Goal: Task Accomplishment & Management: Complete application form

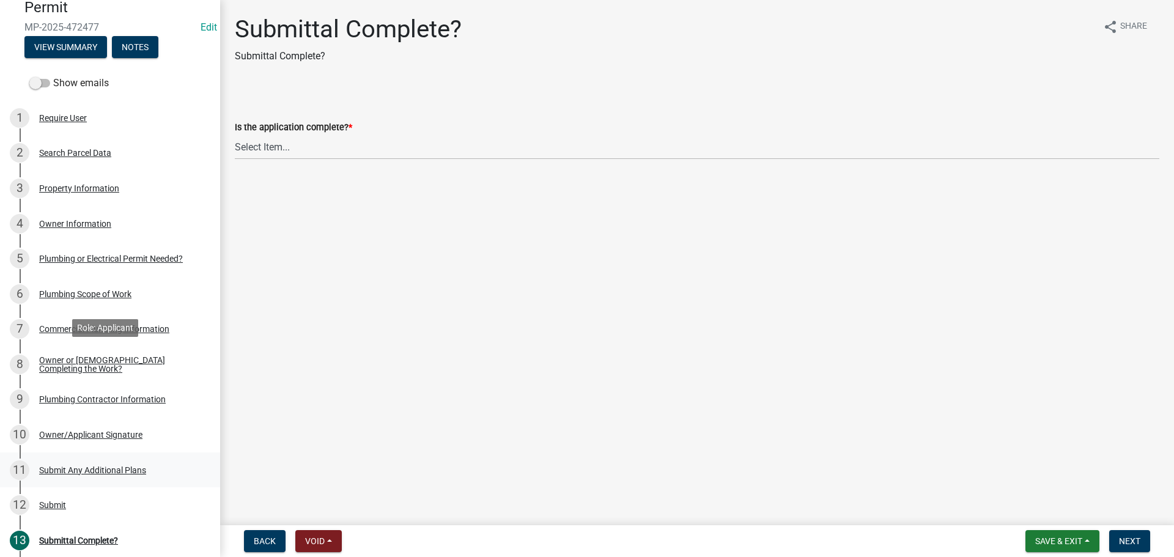
scroll to position [235, 0]
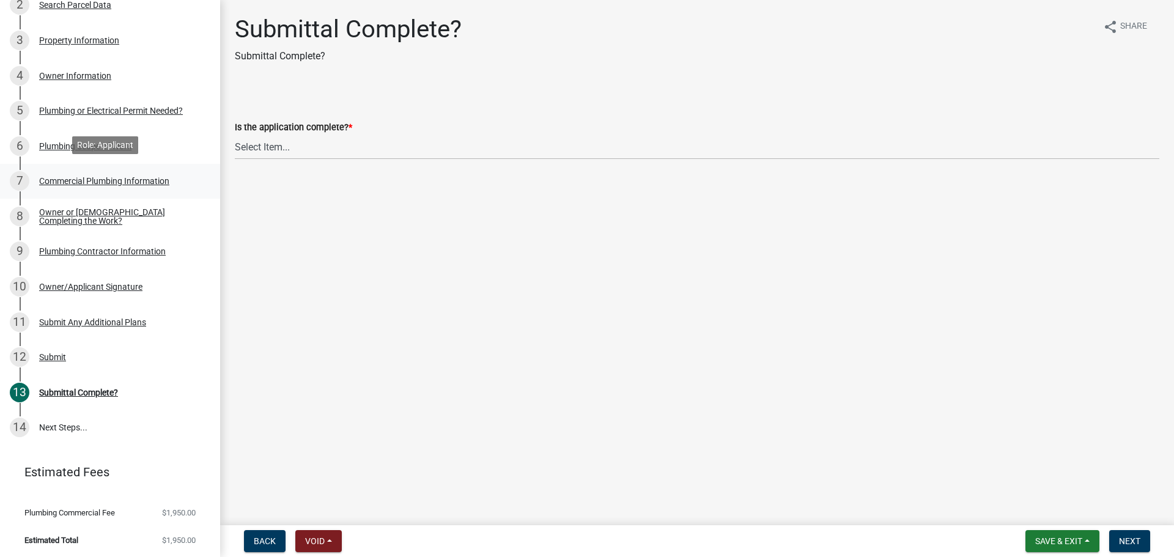
click at [68, 164] on link "7 Commercial Plumbing Information" at bounding box center [110, 181] width 220 height 35
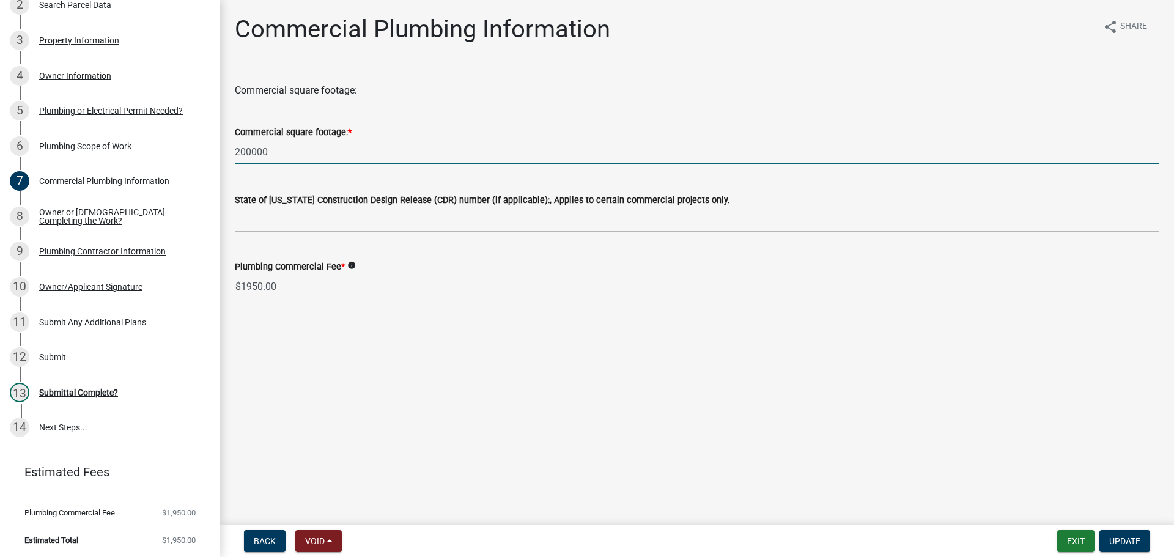
drag, startPoint x: 281, startPoint y: 154, endPoint x: 237, endPoint y: 155, distance: 43.4
click at [237, 155] on input "200000" at bounding box center [697, 151] width 925 height 25
type input "9"
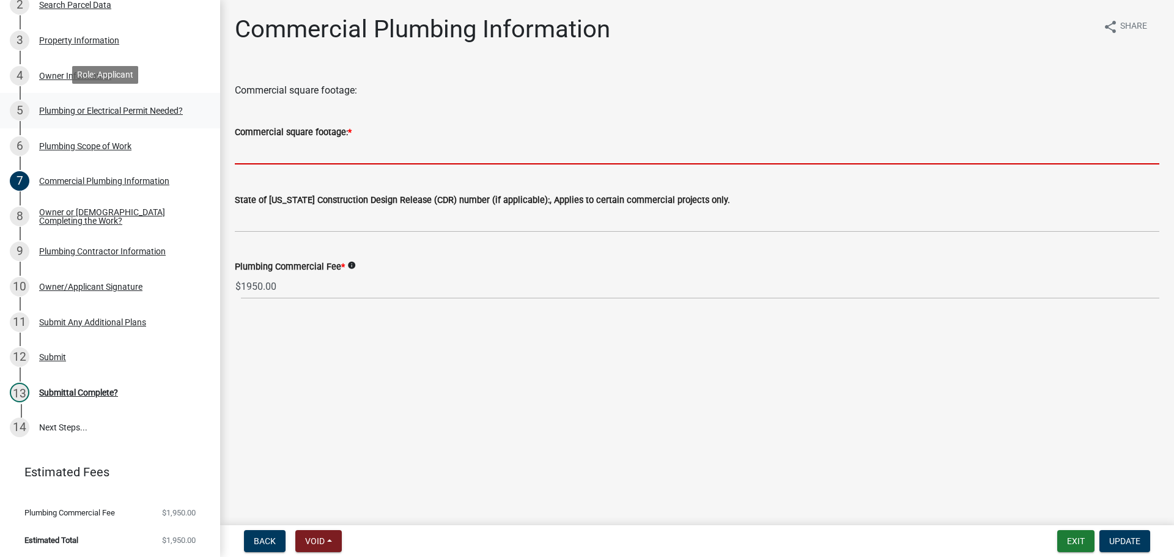
scroll to position [0, 0]
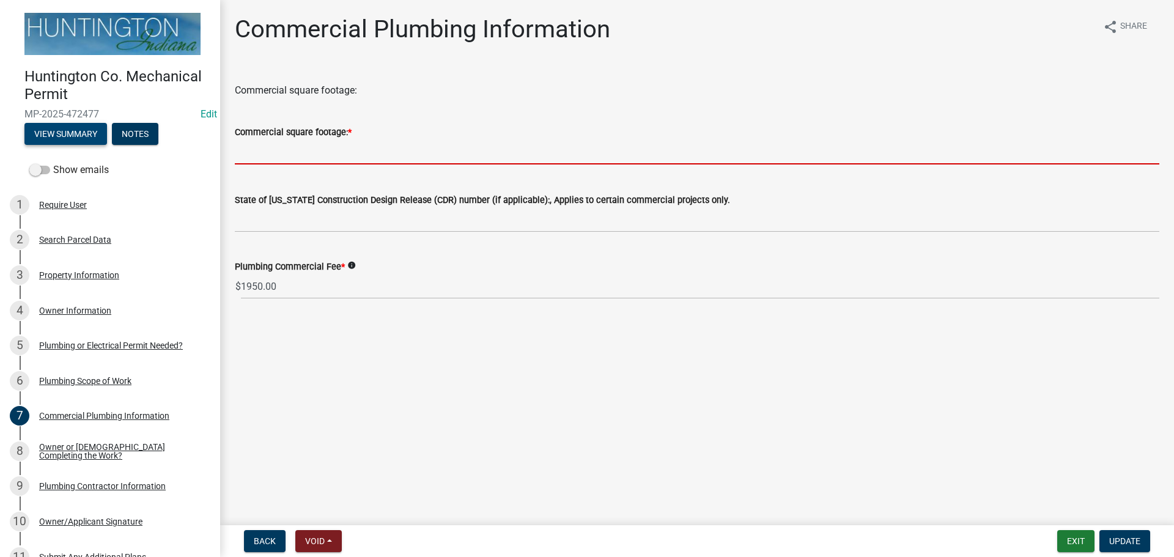
click at [71, 131] on button "View Summary" at bounding box center [65, 134] width 83 height 22
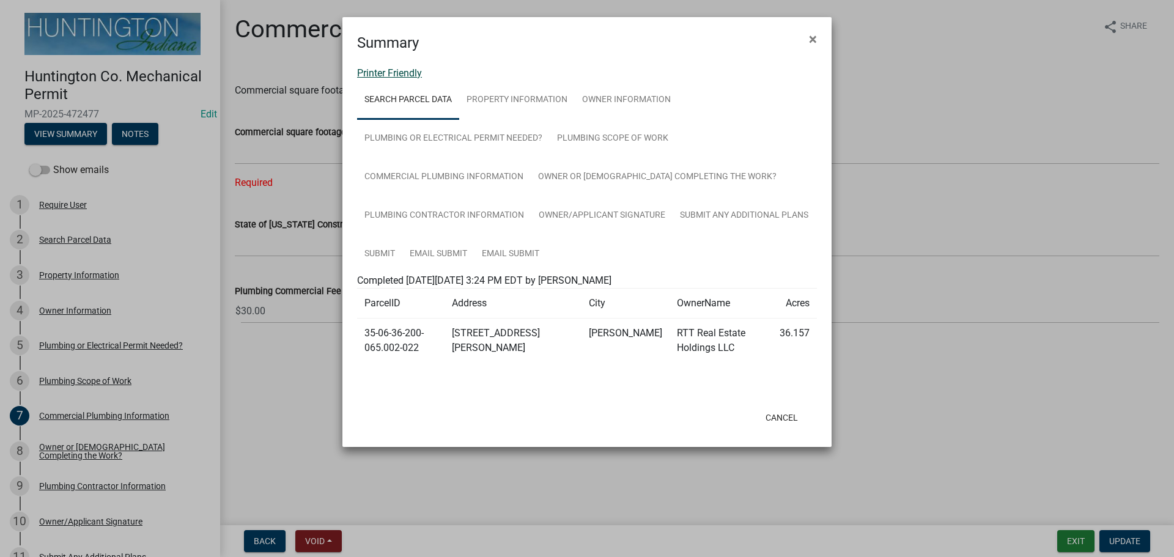
click at [373, 76] on link "Printer Friendly" at bounding box center [389, 73] width 65 height 12
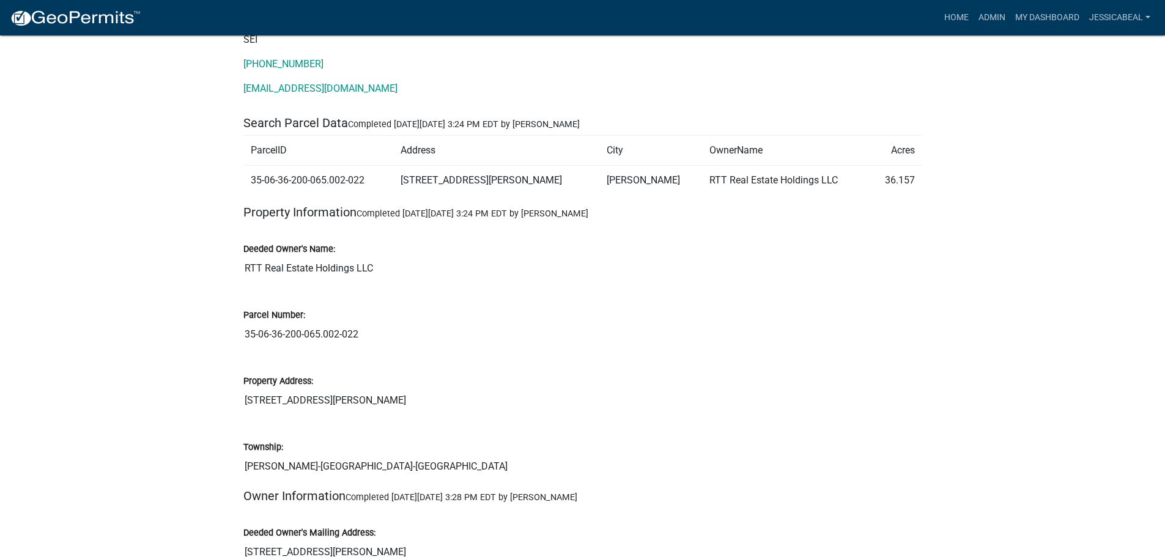
scroll to position [122, 0]
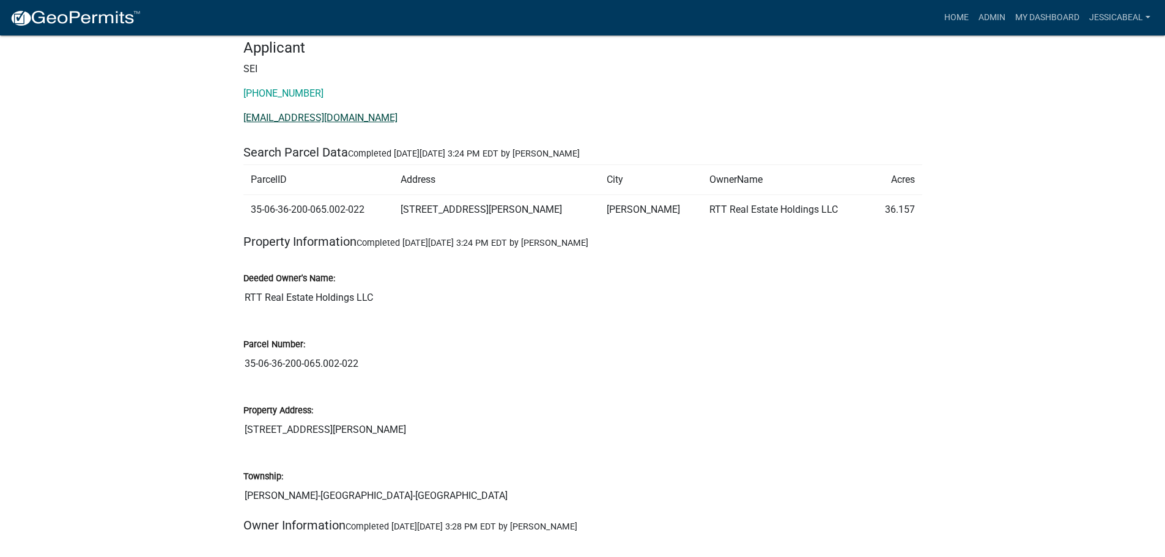
click at [273, 113] on link "[EMAIL_ADDRESS][DOMAIN_NAME]" at bounding box center [320, 118] width 154 height 12
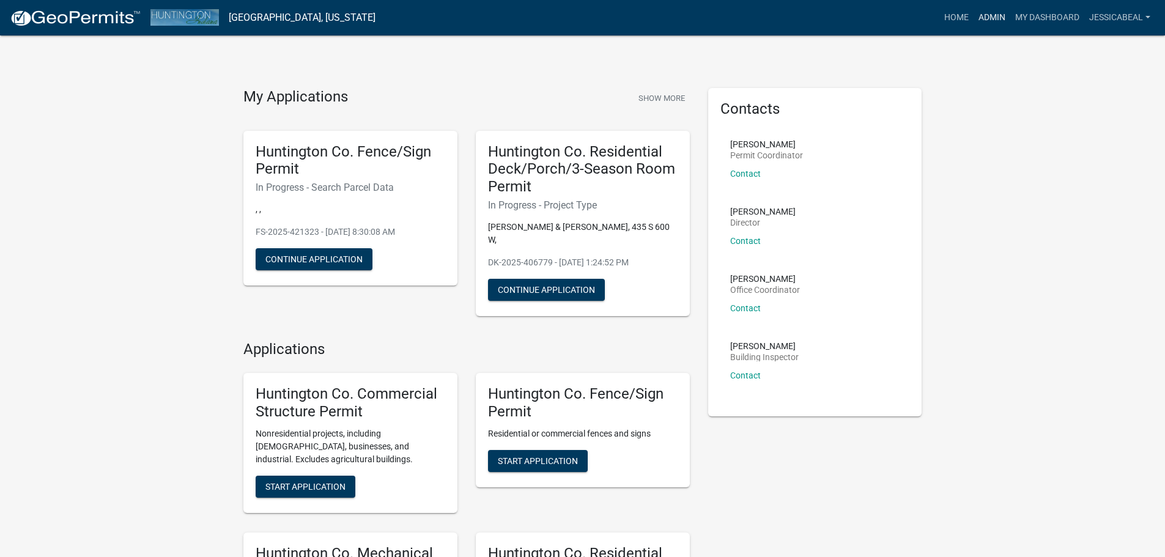
drag, startPoint x: 996, startPoint y: 13, endPoint x: 973, endPoint y: 20, distance: 24.2
click at [996, 13] on link "Admin" at bounding box center [992, 17] width 37 height 23
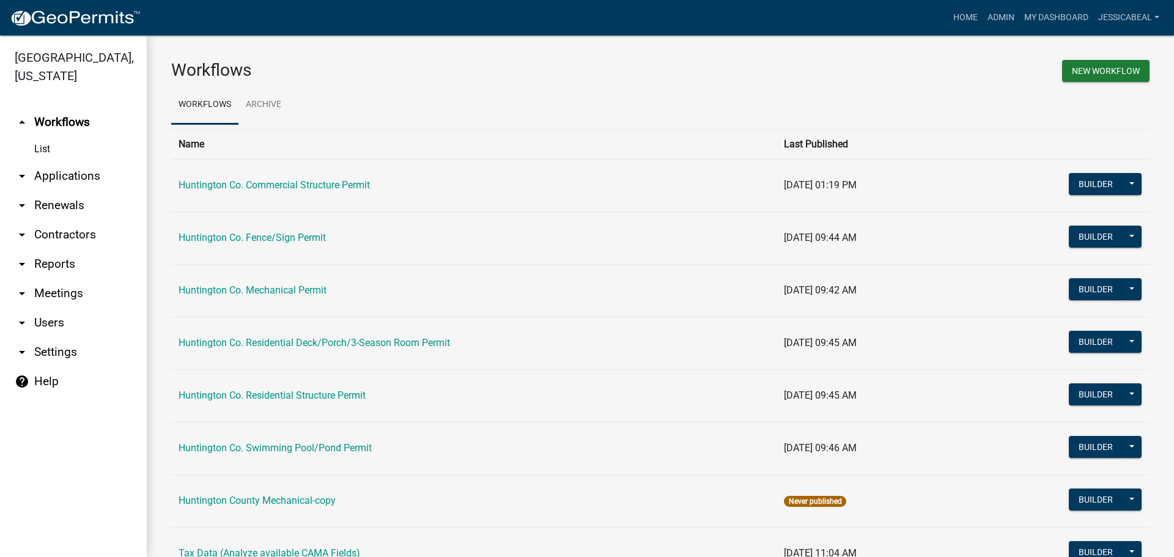
click at [64, 176] on link "arrow_drop_down Applications" at bounding box center [73, 175] width 147 height 29
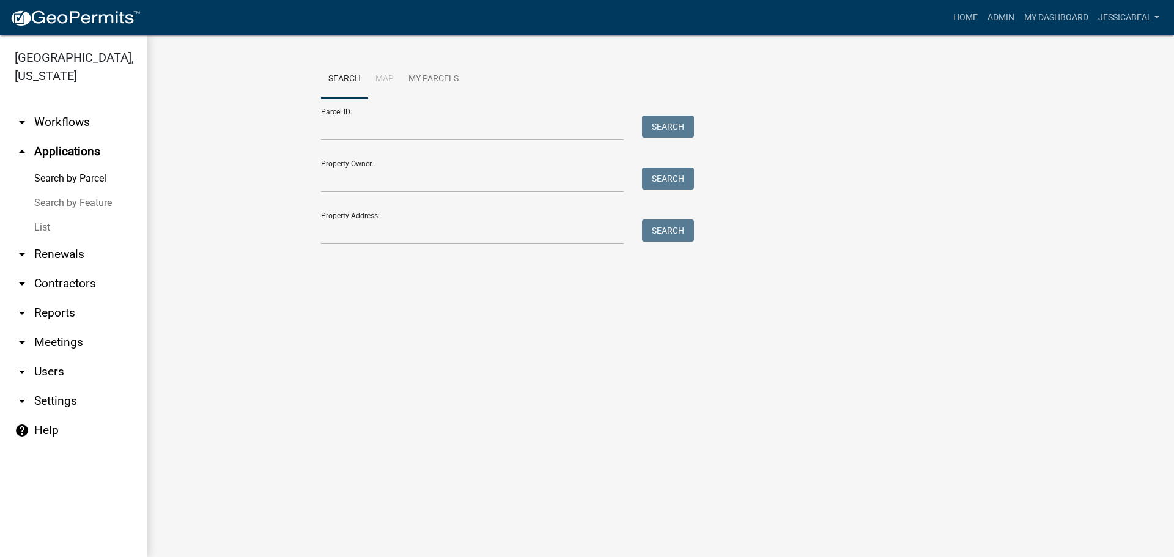
click at [50, 222] on link "List" at bounding box center [73, 227] width 147 height 24
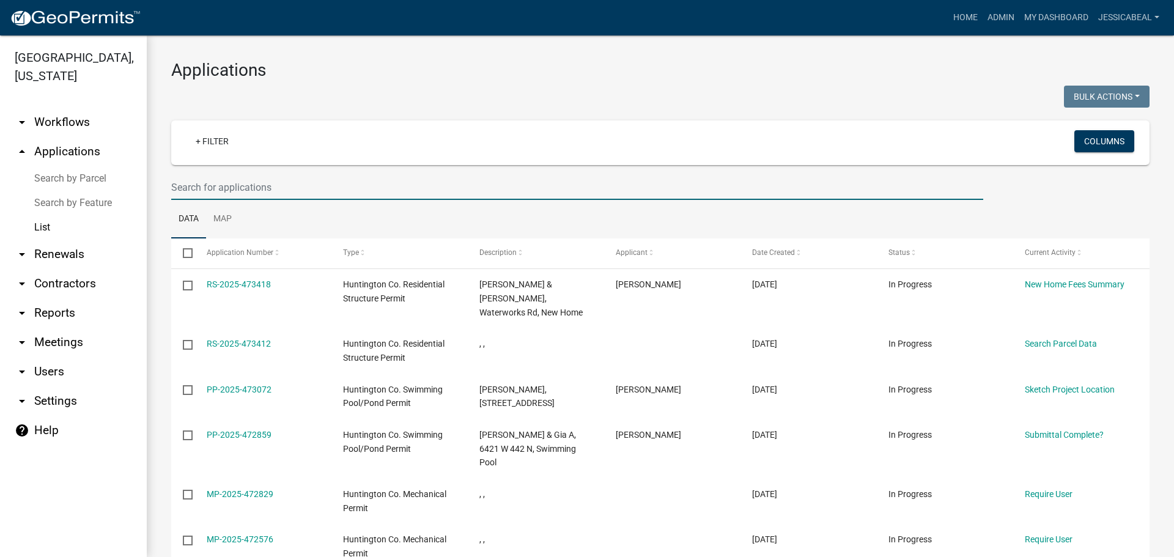
click at [284, 183] on input "text" at bounding box center [577, 187] width 812 height 25
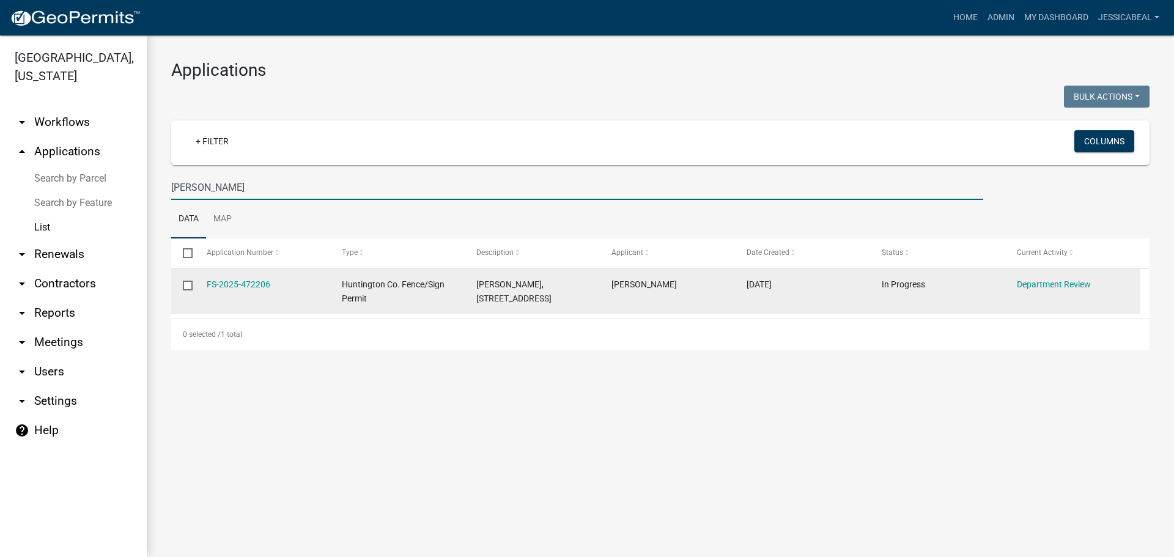
type input "holderman"
click at [216, 271] on datatable-body-cell "FS-2025-472206" at bounding box center [261, 291] width 135 height 45
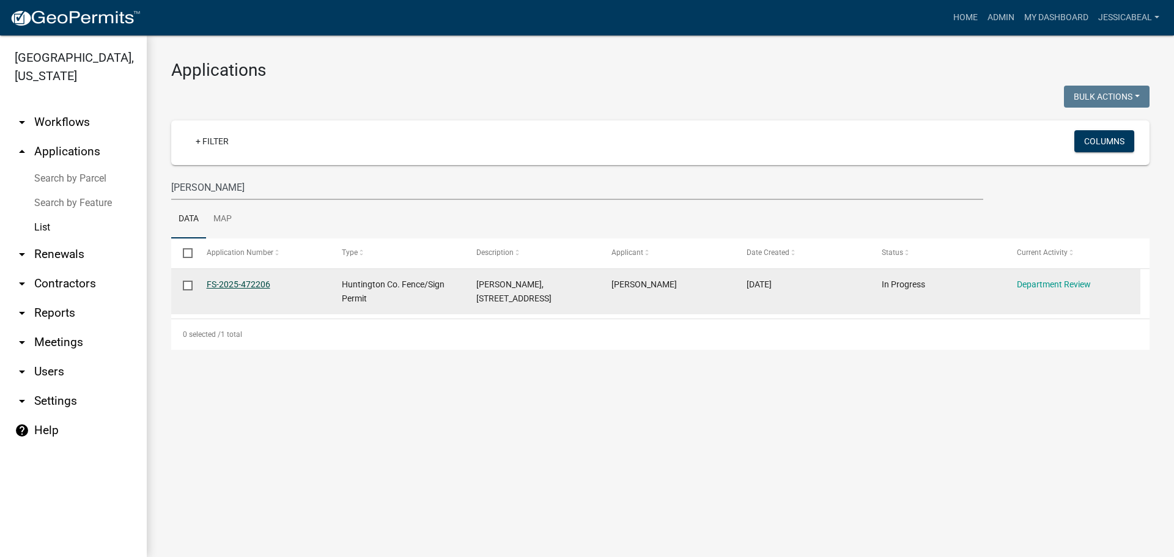
click at [218, 281] on link "FS-2025-472206" at bounding box center [239, 284] width 64 height 10
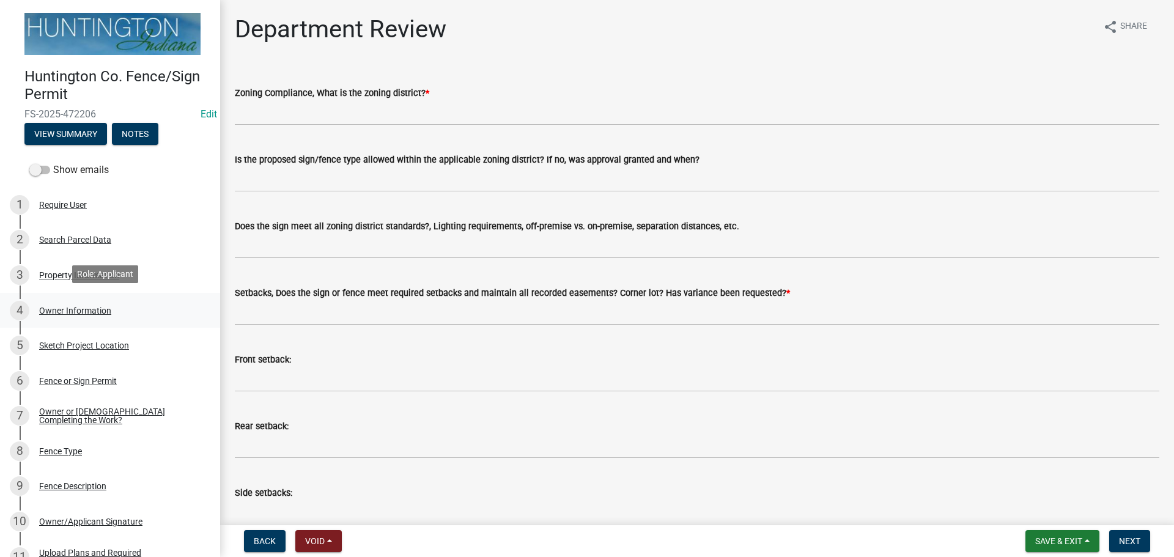
click at [73, 297] on link "4 Owner Information" at bounding box center [110, 310] width 220 height 35
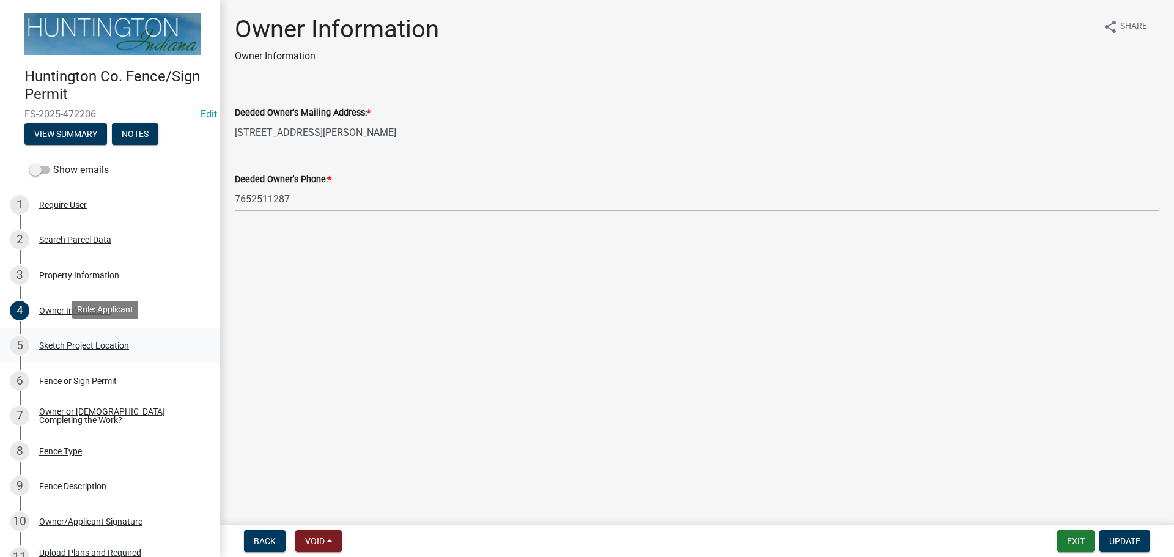
click at [86, 346] on div "Sketch Project Location" at bounding box center [84, 345] width 90 height 9
